Goal: Transaction & Acquisition: Obtain resource

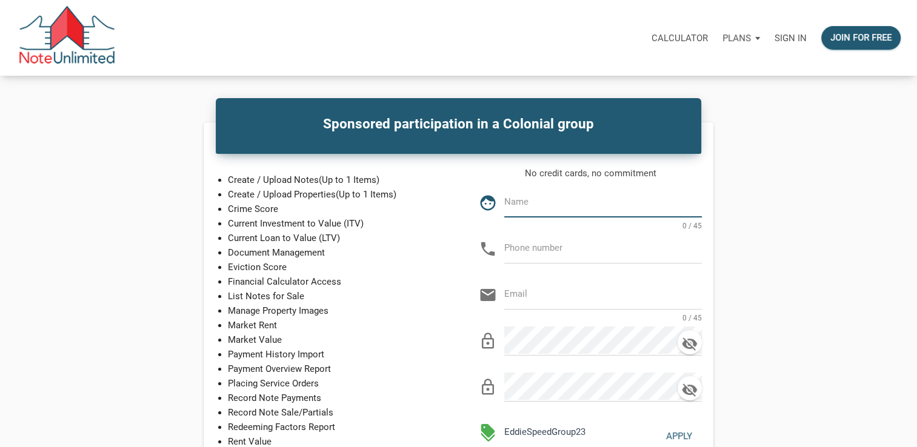
click at [792, 41] on p "Sign in" at bounding box center [791, 38] width 32 height 11
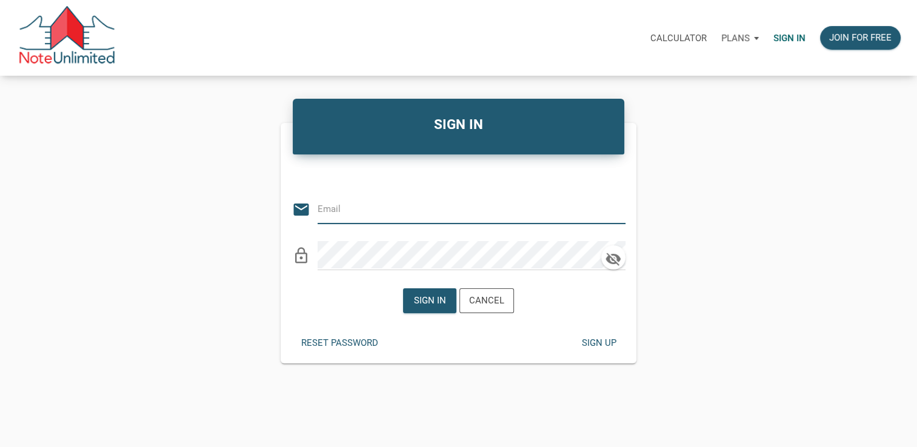
type input "dglandinco@gmail.com"
click at [427, 302] on div "Sign in" at bounding box center [430, 301] width 32 height 14
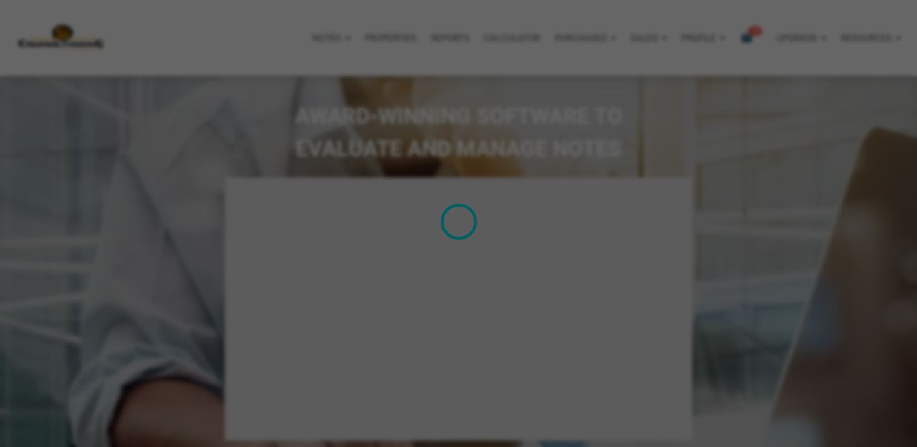
select select
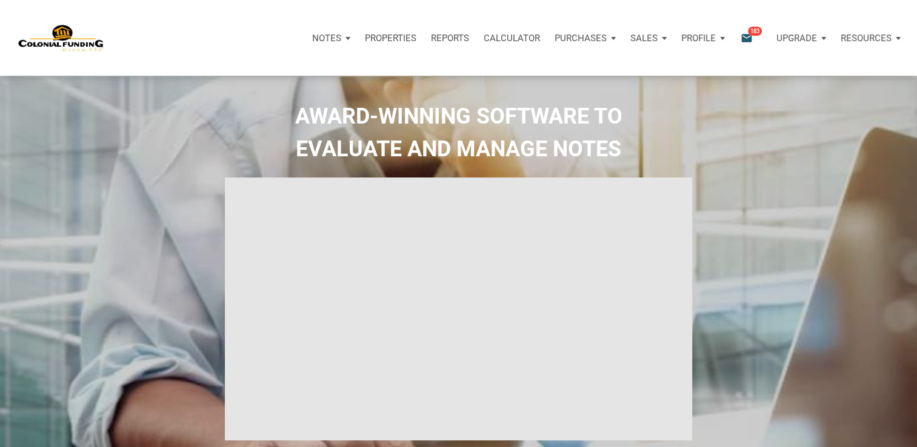
type input "Introduction to new features"
select select
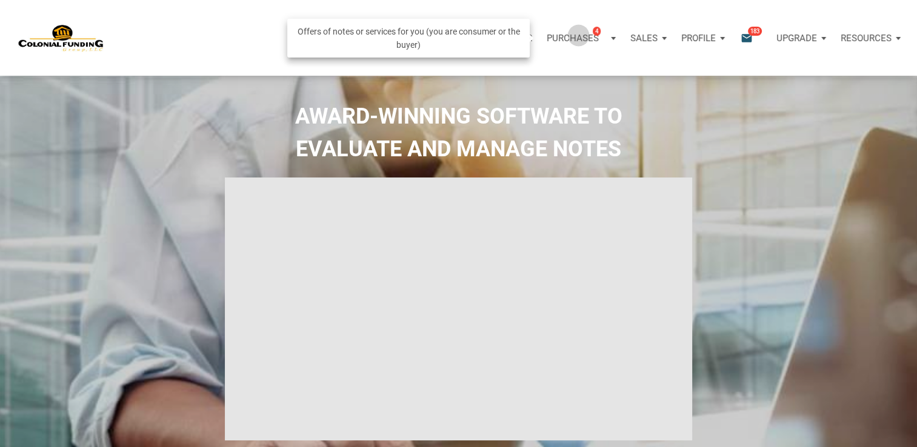
click at [578, 35] on p "Purchases" at bounding box center [573, 38] width 52 height 11
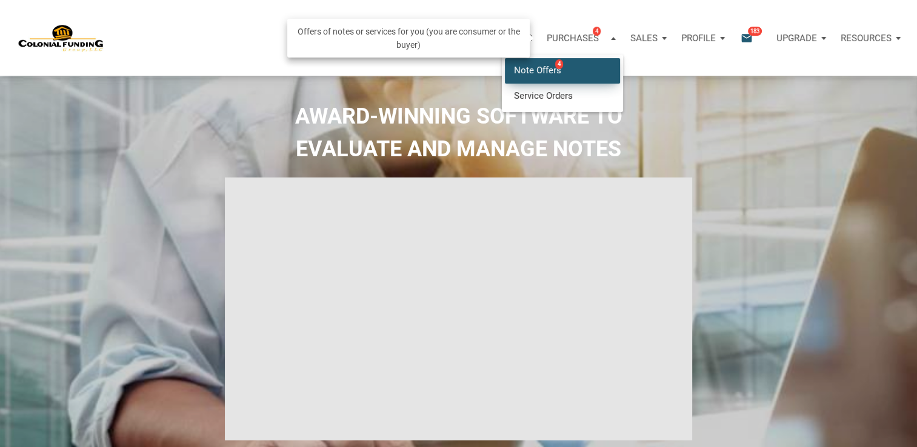
click at [540, 69] on link "Note Offers 4" at bounding box center [562, 70] width 115 height 25
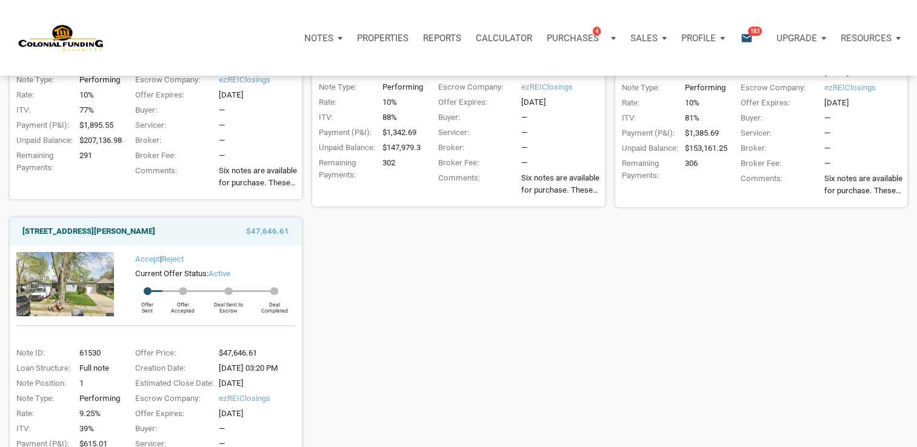
scroll to position [364, 0]
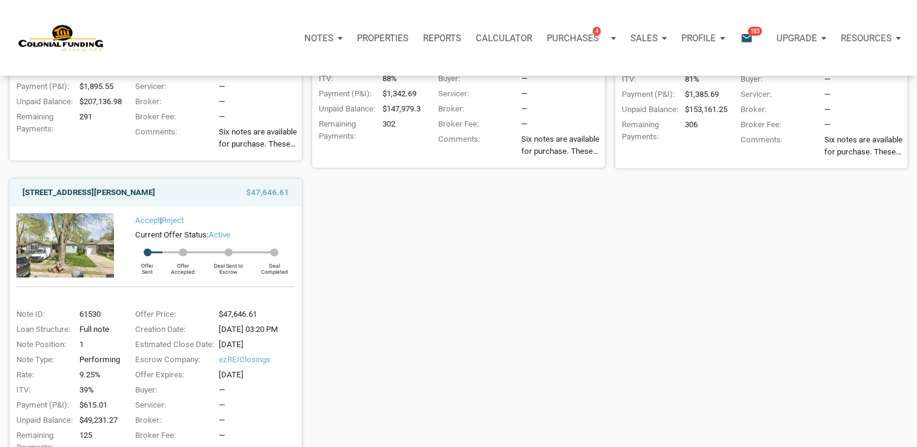
click at [93, 193] on link "3526 East Morris Street, Indianapolis, IN, 46203" at bounding box center [88, 193] width 133 height 15
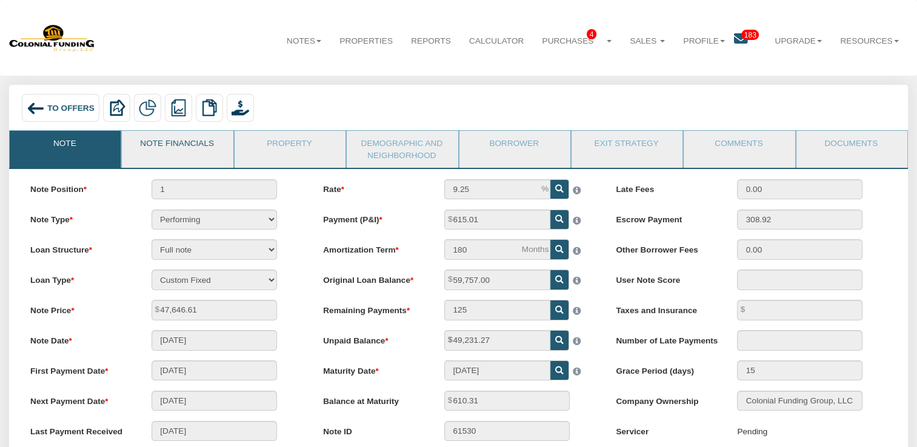
click at [201, 144] on link "Note Financials" at bounding box center [177, 146] width 110 height 30
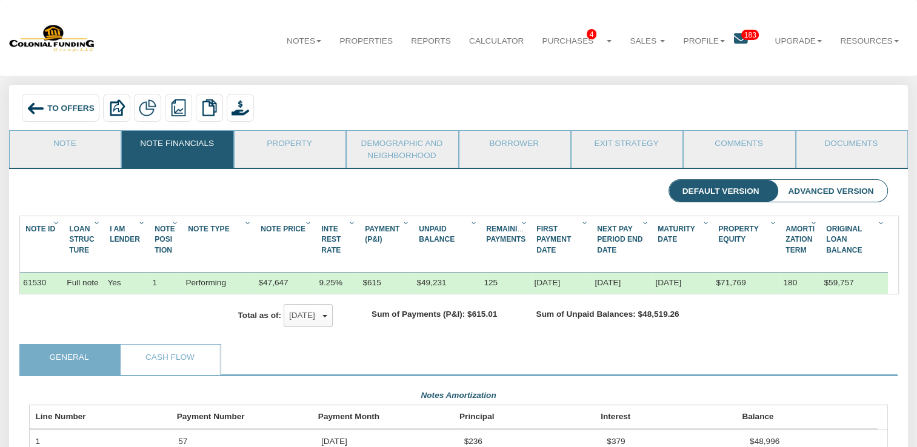
scroll to position [215, 858]
click at [297, 147] on link "Property" at bounding box center [290, 146] width 110 height 30
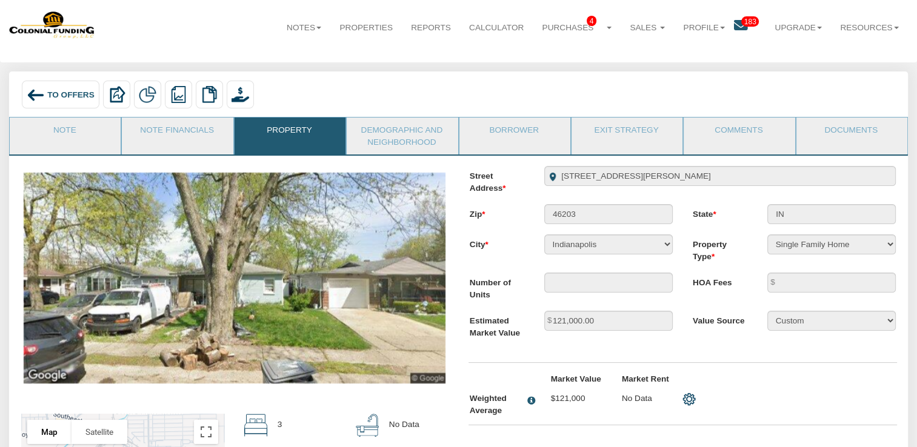
scroll to position [0, 0]
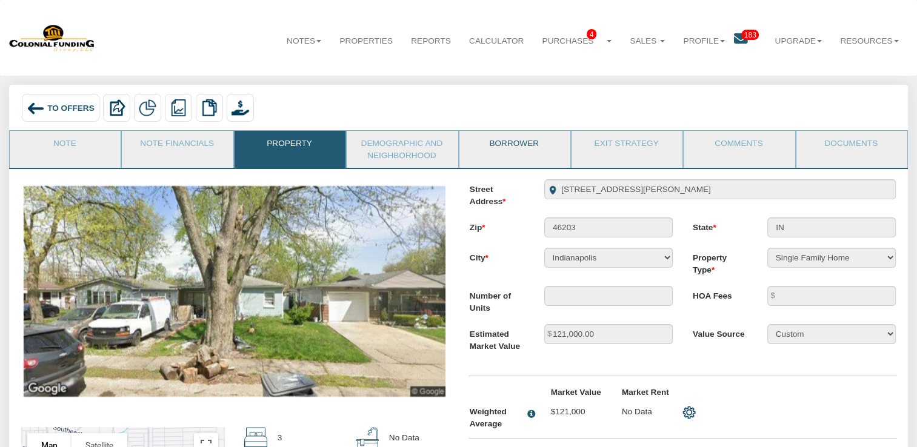
click at [524, 143] on link "Borrower" at bounding box center [515, 146] width 110 height 30
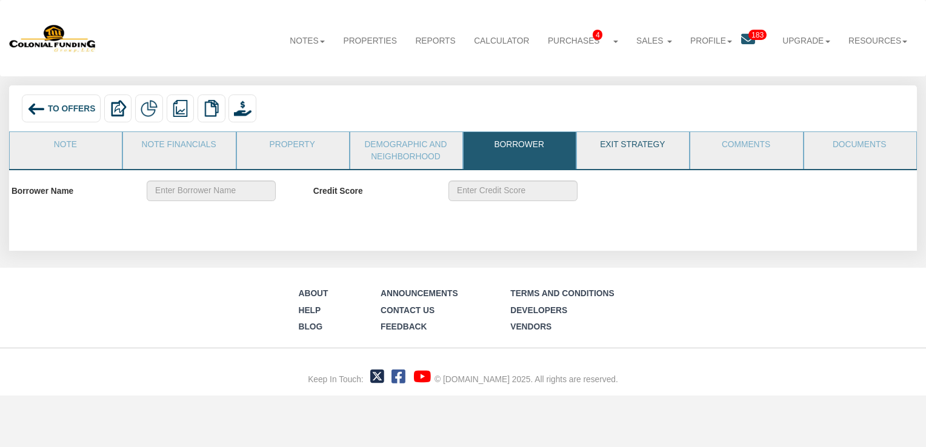
click at [633, 147] on link "Exit Strategy" at bounding box center [632, 147] width 111 height 30
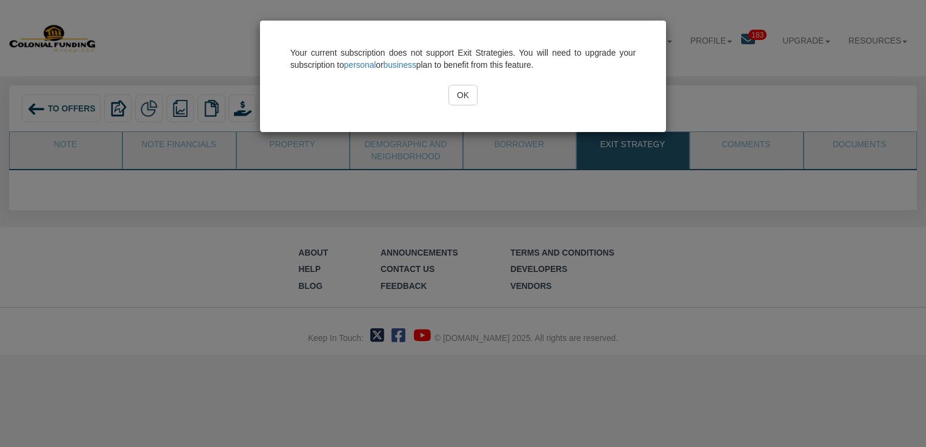
click at [465, 95] on input "OK" at bounding box center [464, 95] width 30 height 21
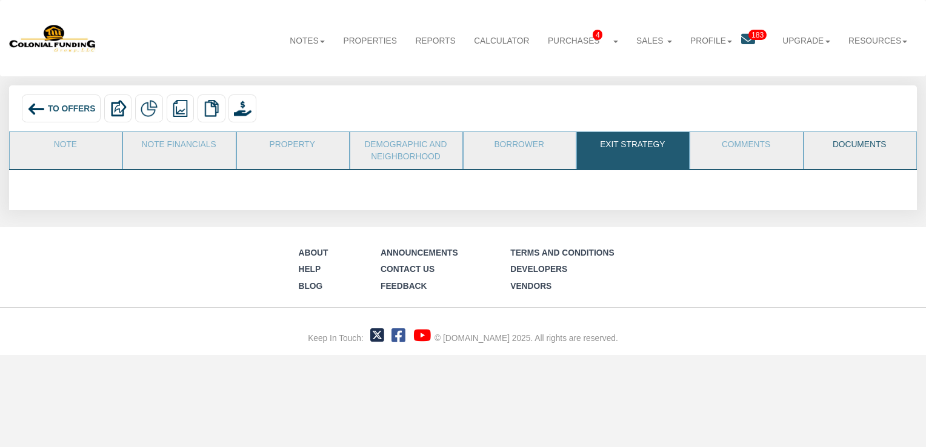
click at [852, 139] on link "Documents" at bounding box center [860, 147] width 111 height 30
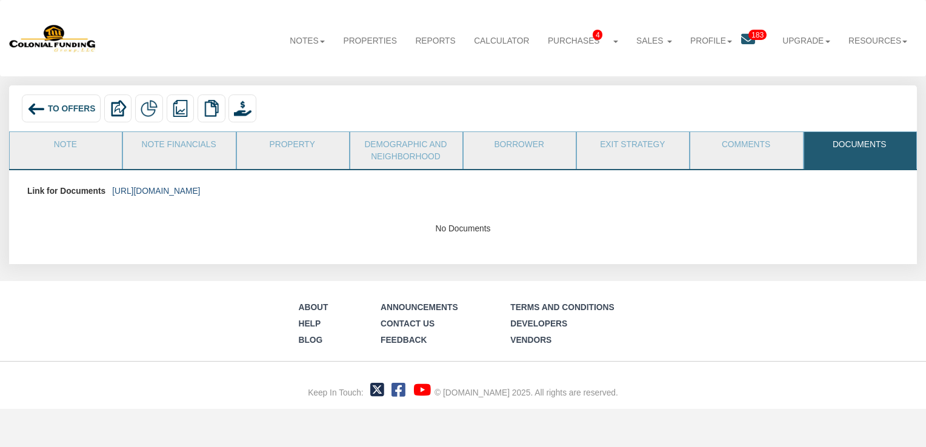
click at [141, 193] on link "[URL][DOMAIN_NAME]" at bounding box center [156, 191] width 88 height 9
click at [92, 145] on link "Note" at bounding box center [65, 147] width 111 height 30
